Goal: Task Accomplishment & Management: Use online tool/utility

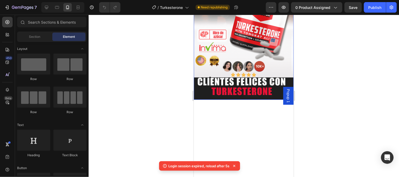
scroll to position [137, 0]
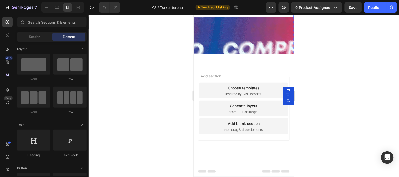
scroll to position [1638, 0]
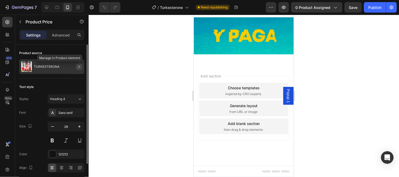
click at [77, 68] on icon "button" at bounding box center [79, 67] width 4 height 4
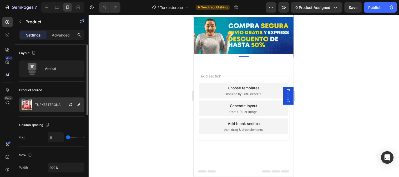
click at [63, 104] on div at bounding box center [72, 105] width 23 height 14
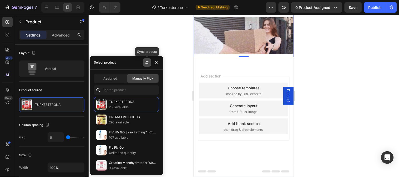
click at [146, 63] on icon "button" at bounding box center [147, 63] width 4 height 4
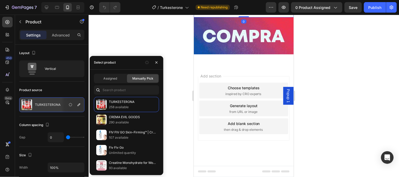
click at [254, 17] on img at bounding box center [244, 4] width 100 height 25
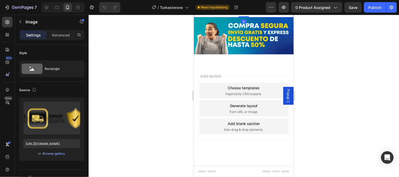
click at [255, 17] on img at bounding box center [244, 4] width 100 height 25
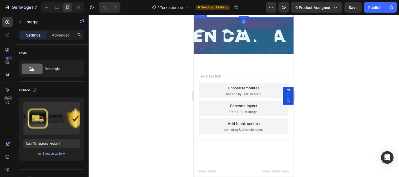
click at [256, 54] on img at bounding box center [244, 35] width 100 height 37
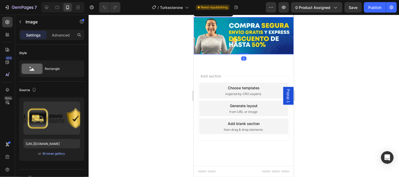
click at [254, 17] on img at bounding box center [244, 4] width 100 height 25
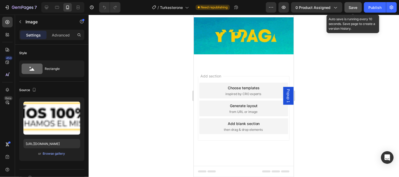
click at [346, 8] on button "Save" at bounding box center [353, 7] width 17 height 11
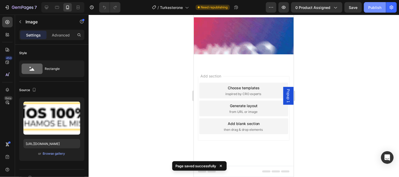
click at [369, 5] on button "Publish" at bounding box center [375, 7] width 22 height 11
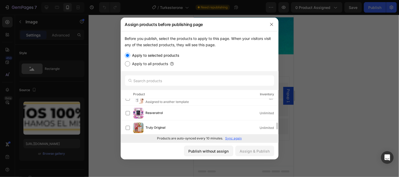
scroll to position [155, 0]
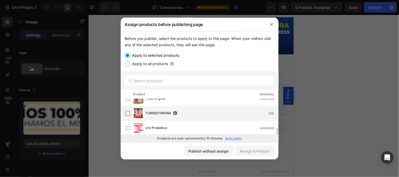
click at [128, 115] on label at bounding box center [128, 114] width 4 height 4
click at [252, 151] on div "Assign & Publish" at bounding box center [255, 152] width 30 height 6
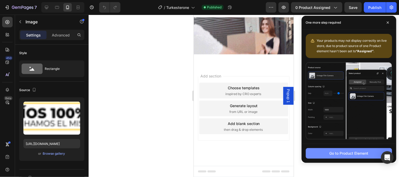
click at [338, 156] on div "Go to Product Element" at bounding box center [349, 154] width 39 height 6
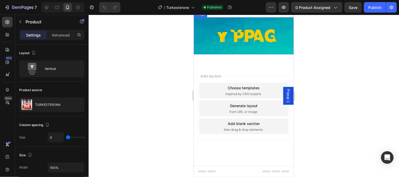
click at [125, 124] on div at bounding box center [244, 96] width 311 height 163
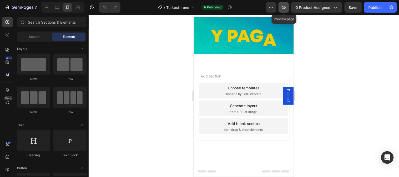
click at [284, 6] on icon "button" at bounding box center [284, 7] width 4 height 3
